Goal: Information Seeking & Learning: Find specific page/section

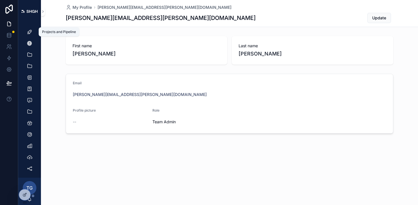
click at [27, 35] on div "Projects and Pipeline" at bounding box center [29, 31] width 9 height 9
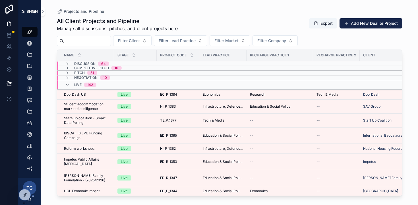
click at [87, 40] on input "scrollable content" at bounding box center [87, 41] width 47 height 8
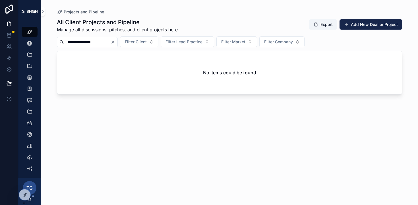
click at [97, 42] on input "**********" at bounding box center [87, 42] width 47 height 8
type input "**********"
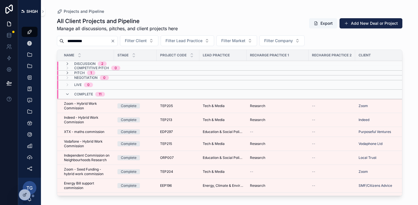
click at [81, 158] on span "Independent Commission on Neighbourhoods Research" at bounding box center [87, 157] width 47 height 9
click at [69, 64] on icon "scrollable content" at bounding box center [67, 63] width 5 height 5
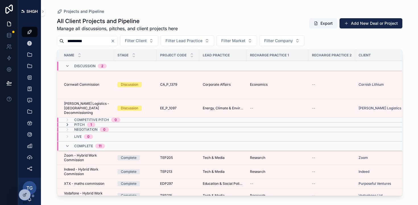
click at [66, 123] on icon "scrollable content" at bounding box center [67, 124] width 5 height 5
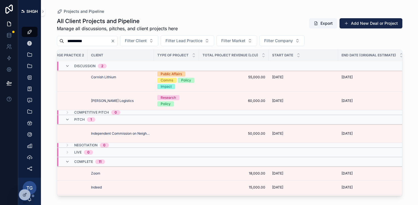
scroll to position [7, 0]
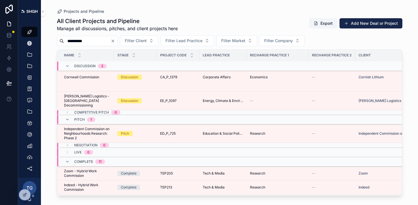
click at [102, 128] on span "Independent Commission on Neighbourhoods Research: Phase 2" at bounding box center [87, 134] width 47 height 14
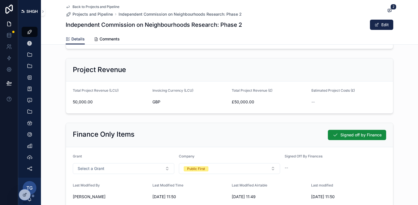
scroll to position [81, 0]
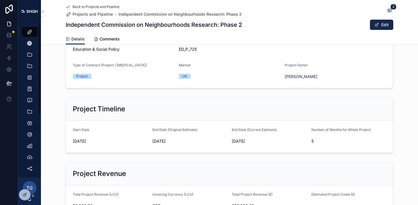
click at [74, 4] on div "Back to Projects and Pipeline Projects and Pipeline Independent Commission on N…" at bounding box center [230, 17] width 328 height 34
click at [75, 5] on span "Back to Projects and Pipeline" at bounding box center [96, 7] width 47 height 5
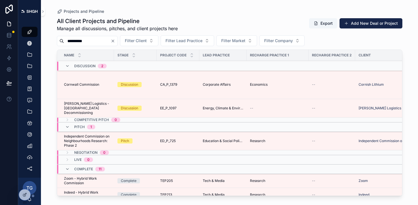
click at [92, 41] on input "**********" at bounding box center [87, 41] width 47 height 8
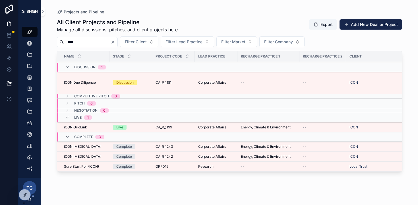
click at [82, 112] on span "Negotiation" at bounding box center [85, 110] width 23 height 5
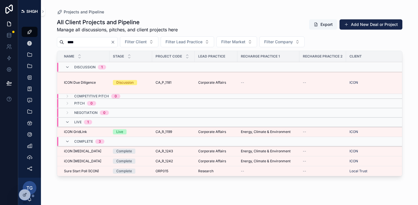
click at [78, 102] on span "Pitch" at bounding box center [79, 103] width 11 height 5
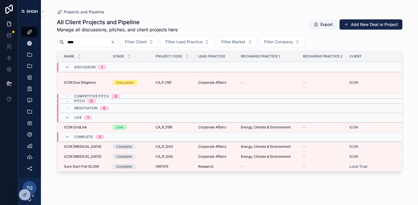
click at [78, 97] on span "Competitive Pitch" at bounding box center [91, 96] width 35 height 5
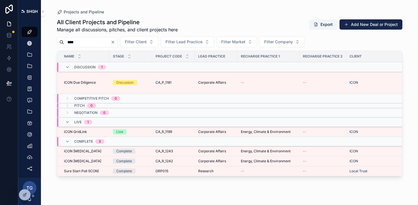
click at [79, 68] on span "Discussion" at bounding box center [84, 67] width 21 height 5
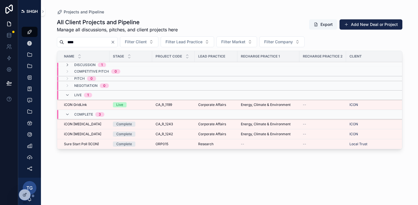
click at [73, 98] on div "Live 1" at bounding box center [78, 94] width 27 height 9
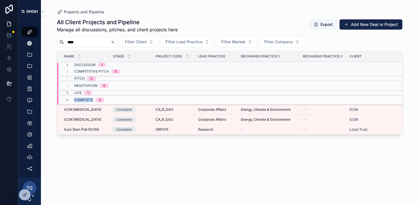
click at [73, 98] on div "Complete 3" at bounding box center [84, 99] width 39 height 9
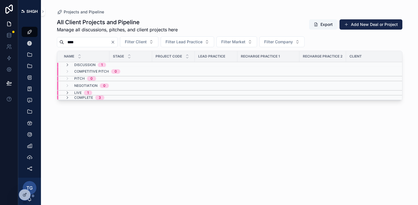
click at [76, 65] on span "Discussion" at bounding box center [84, 65] width 21 height 5
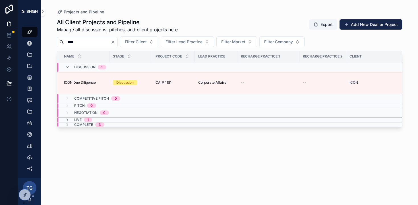
click at [76, 67] on span "Discussion" at bounding box center [84, 67] width 21 height 5
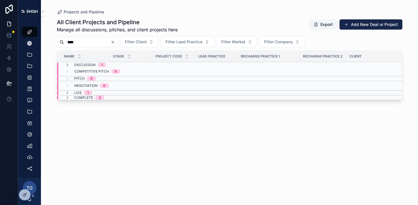
click at [80, 92] on span "Live" at bounding box center [77, 92] width 7 height 5
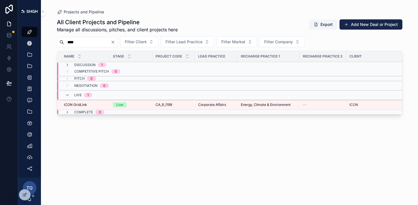
click at [81, 111] on span "Complete" at bounding box center [83, 112] width 19 height 5
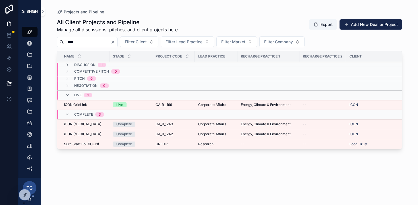
click at [82, 45] on input "****" at bounding box center [87, 42] width 47 height 8
type input "*"
type input "**********"
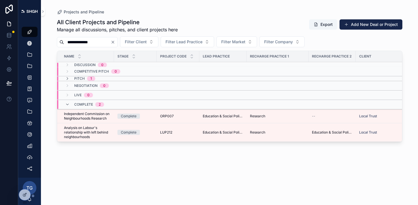
click at [82, 79] on span "Pitch" at bounding box center [79, 78] width 11 height 5
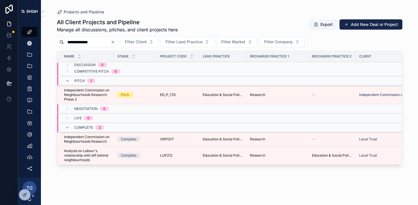
click at [83, 90] on span "Independent Commission on Neighbourhoods Research: Phase 2" at bounding box center [87, 95] width 47 height 14
